Goal: Browse casually

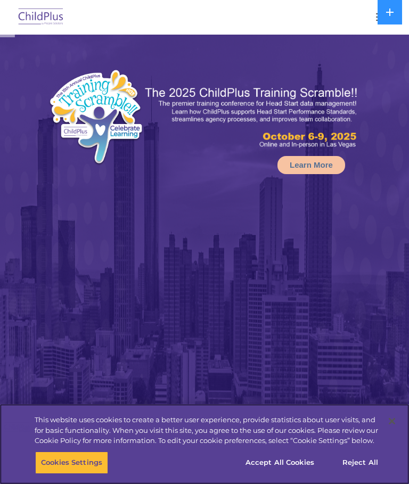
select select "MEDIUM"
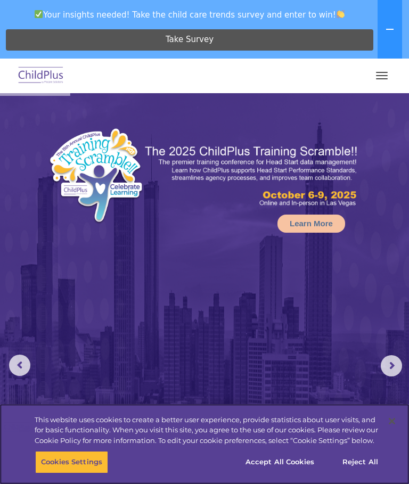
scroll to position [1, 0]
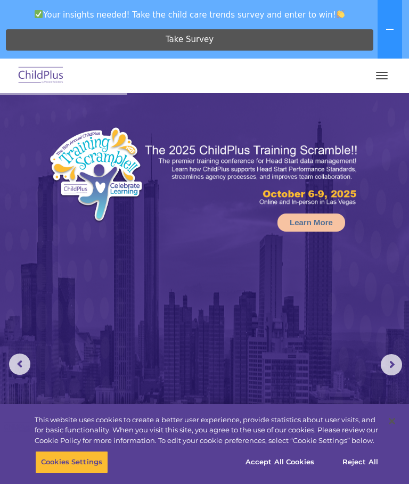
click at [387, 71] on button "button" at bounding box center [381, 75] width 22 height 17
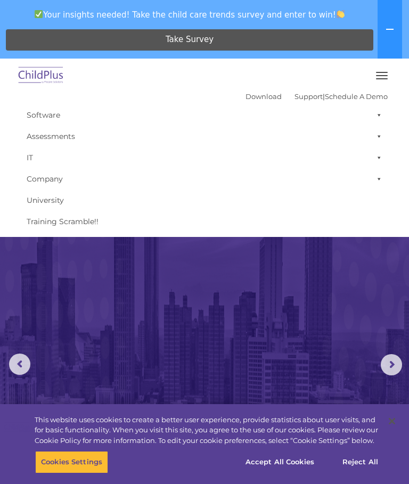
click at [64, 279] on img at bounding box center [204, 361] width 409 height 538
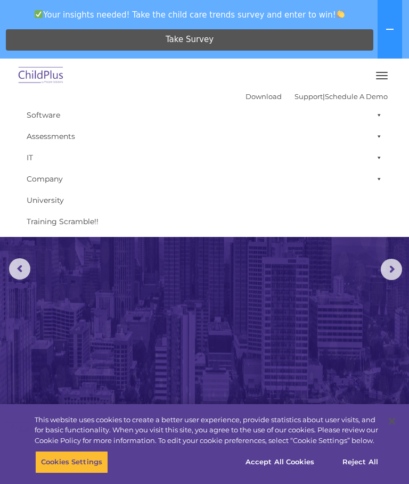
scroll to position [94, 0]
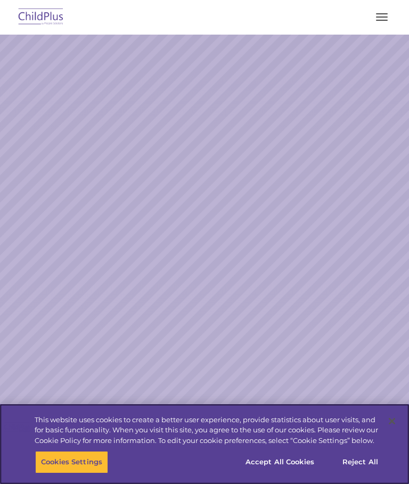
select select "MEDIUM"
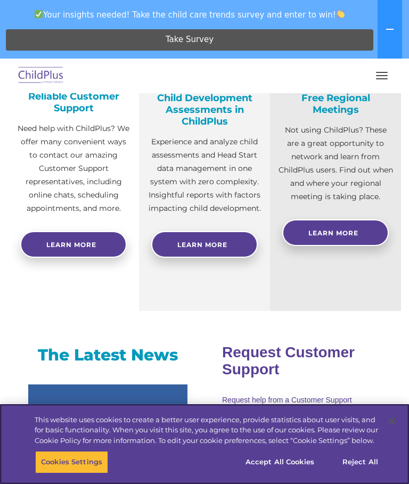
scroll to position [684, 0]
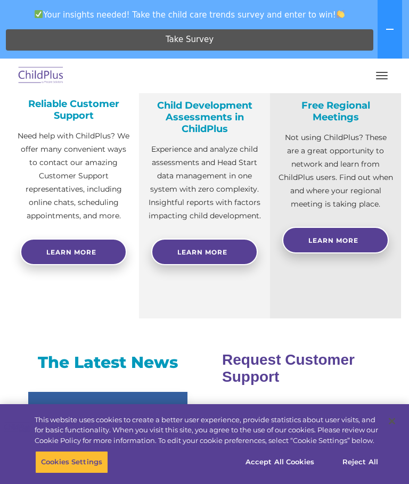
click at [376, 70] on button "button" at bounding box center [381, 75] width 22 height 17
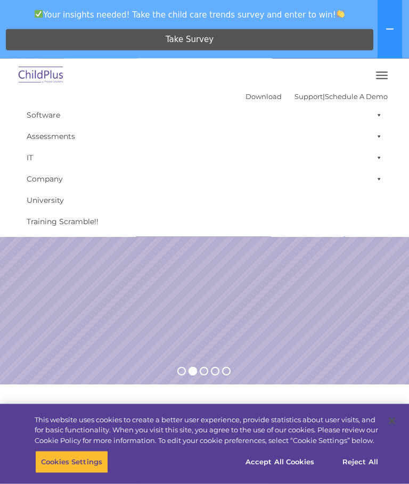
scroll to position [0, 0]
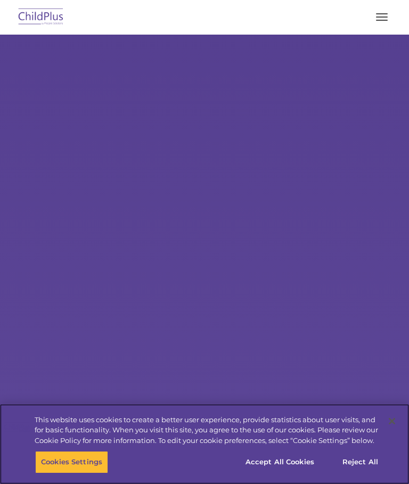
select select "MEDIUM"
